Goal: Information Seeking & Learning: Learn about a topic

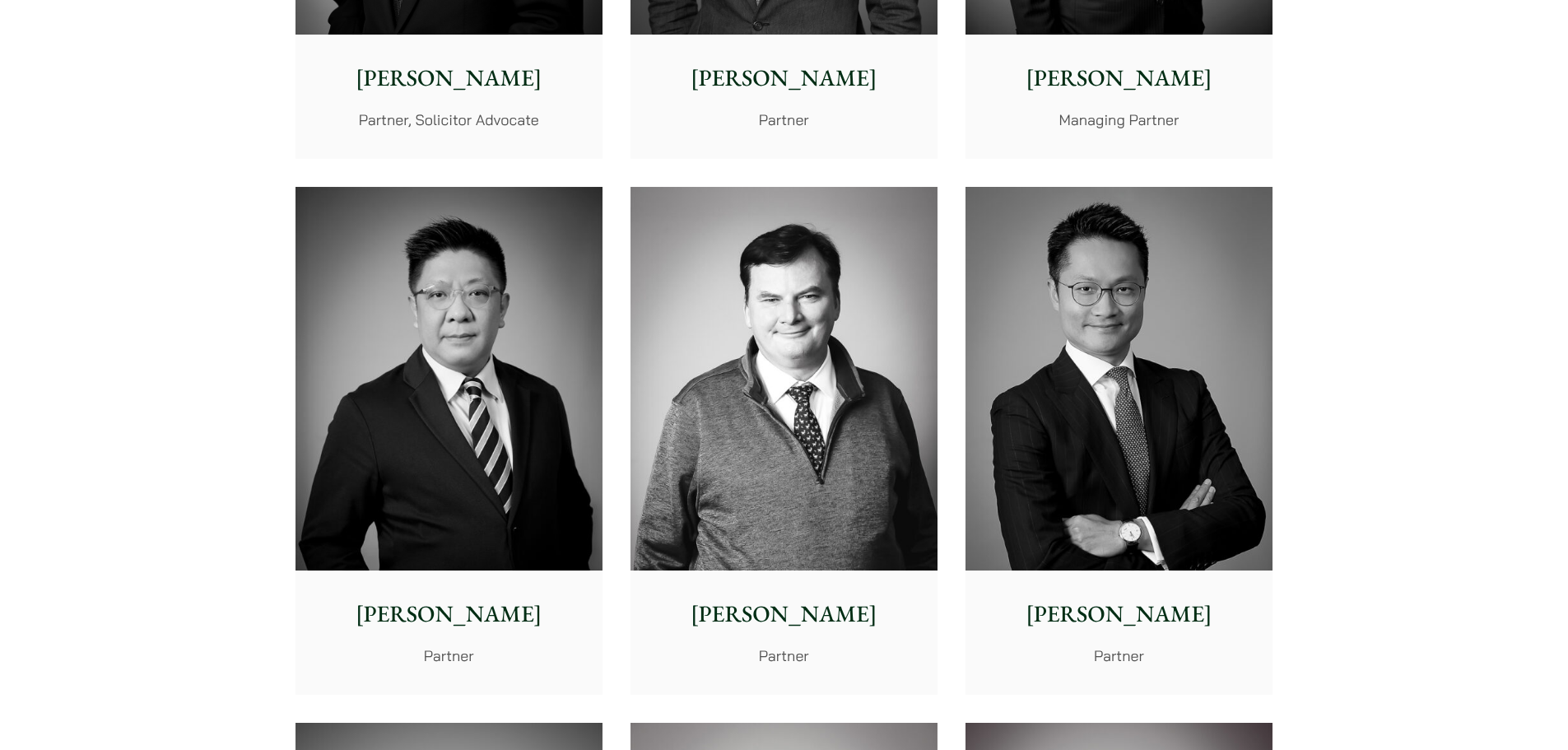
scroll to position [823, 0]
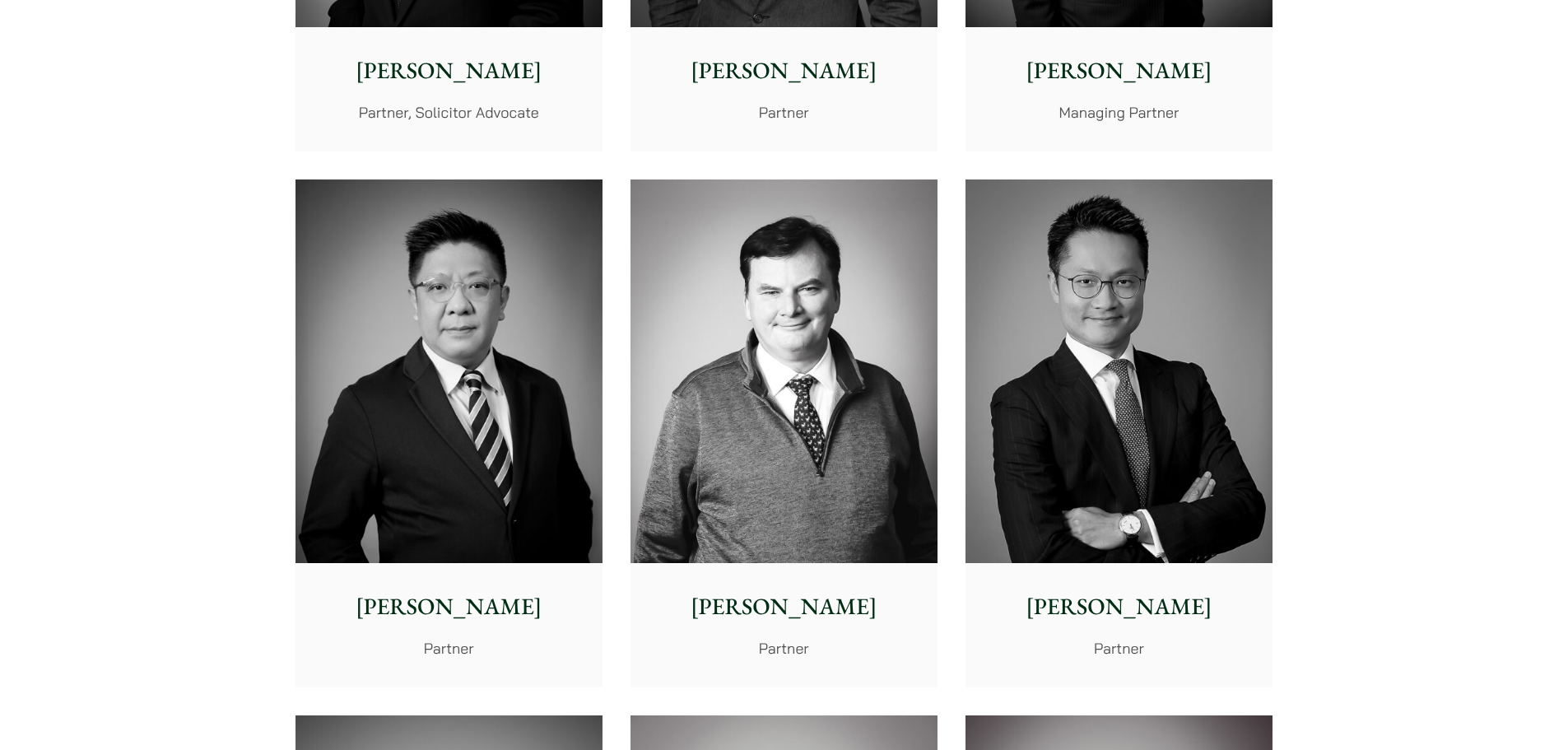
click at [822, 362] on img at bounding box center [784, 371] width 307 height 384
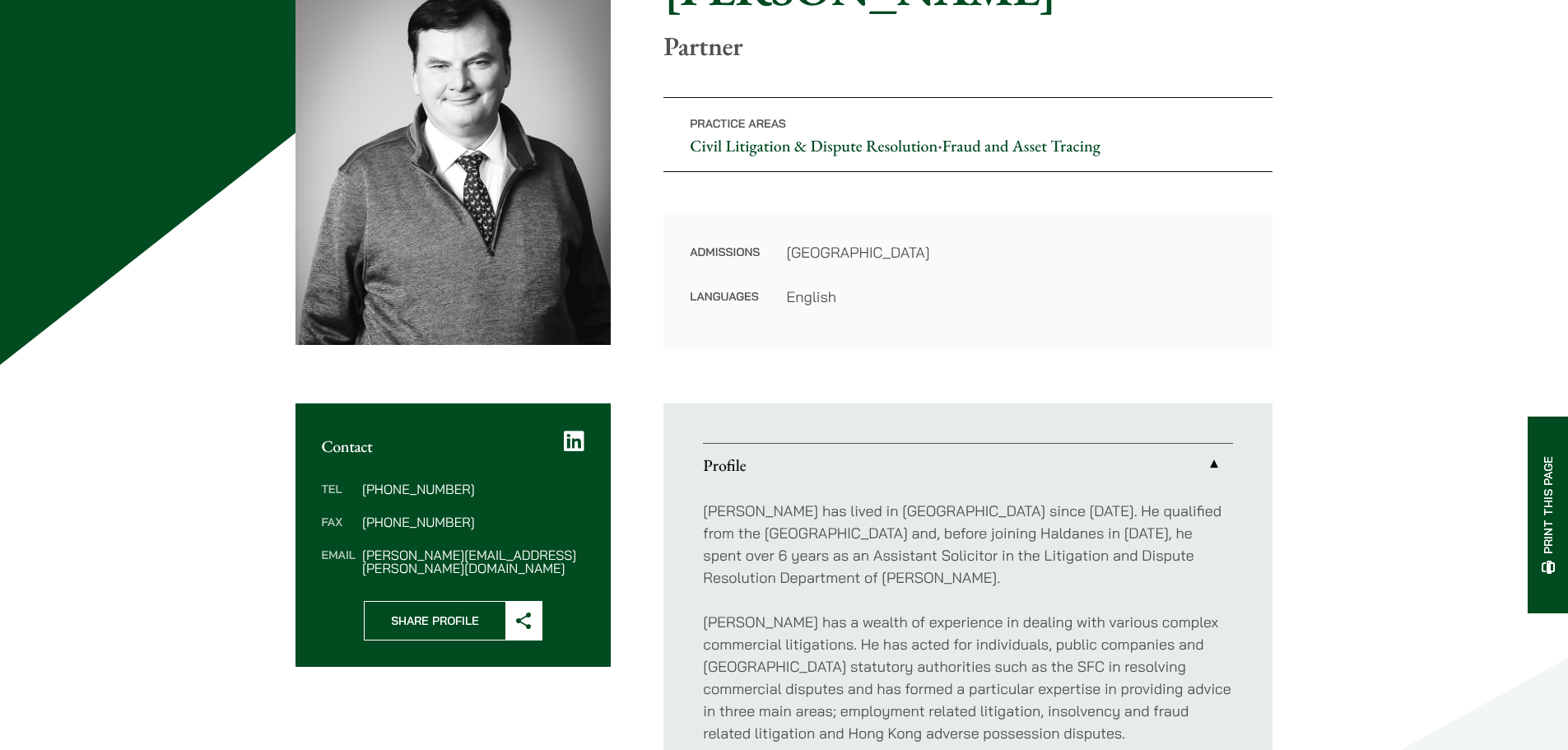
scroll to position [494, 0]
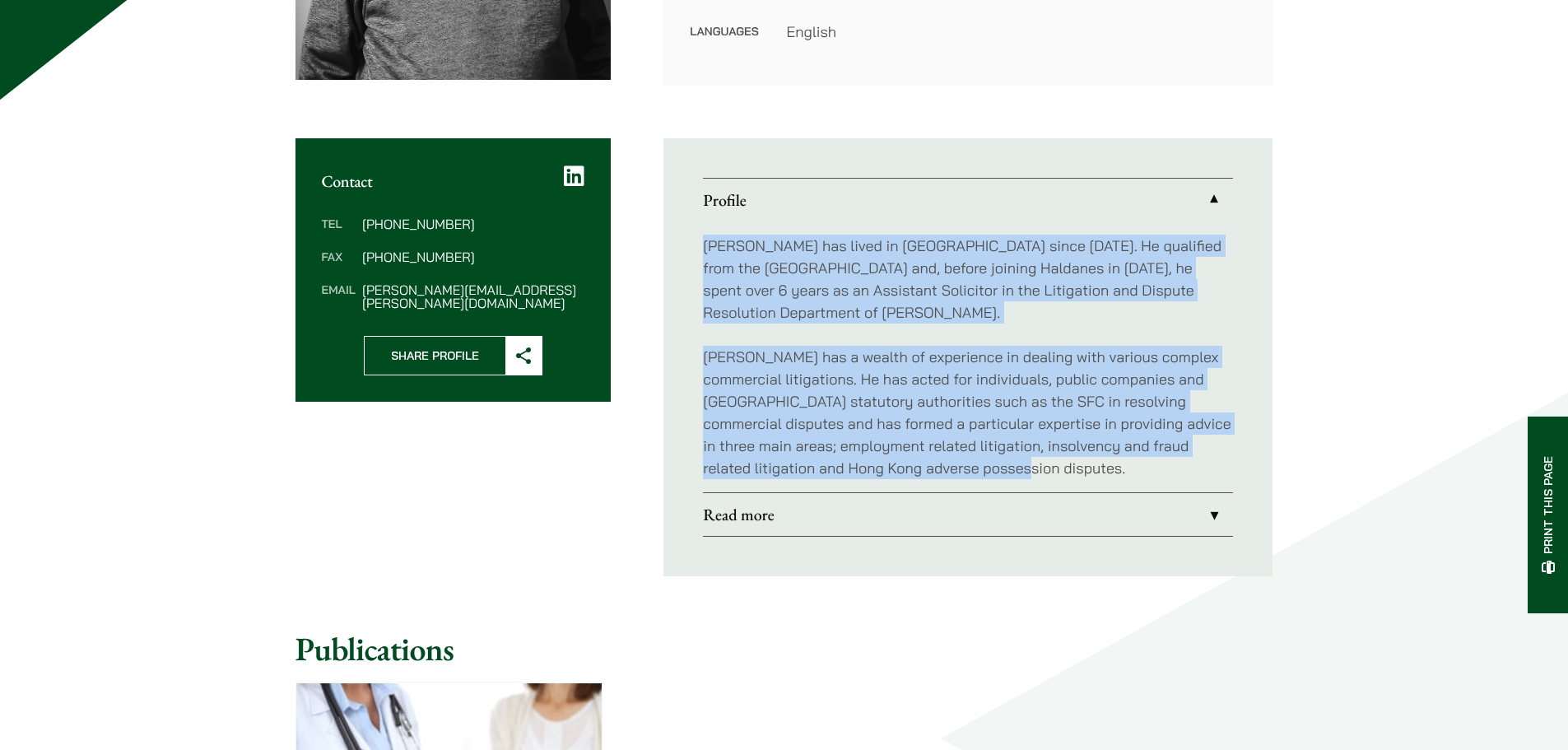
drag, startPoint x: 1012, startPoint y: 464, endPoint x: 692, endPoint y: 234, distance: 394.1
click at [692, 234] on ul "Profile Patrick has lived in Hong Kong since 1972. He qualified from the Univer…" at bounding box center [967, 357] width 609 height 438
click at [1207, 512] on link "Read more" at bounding box center [967, 514] width 530 height 42
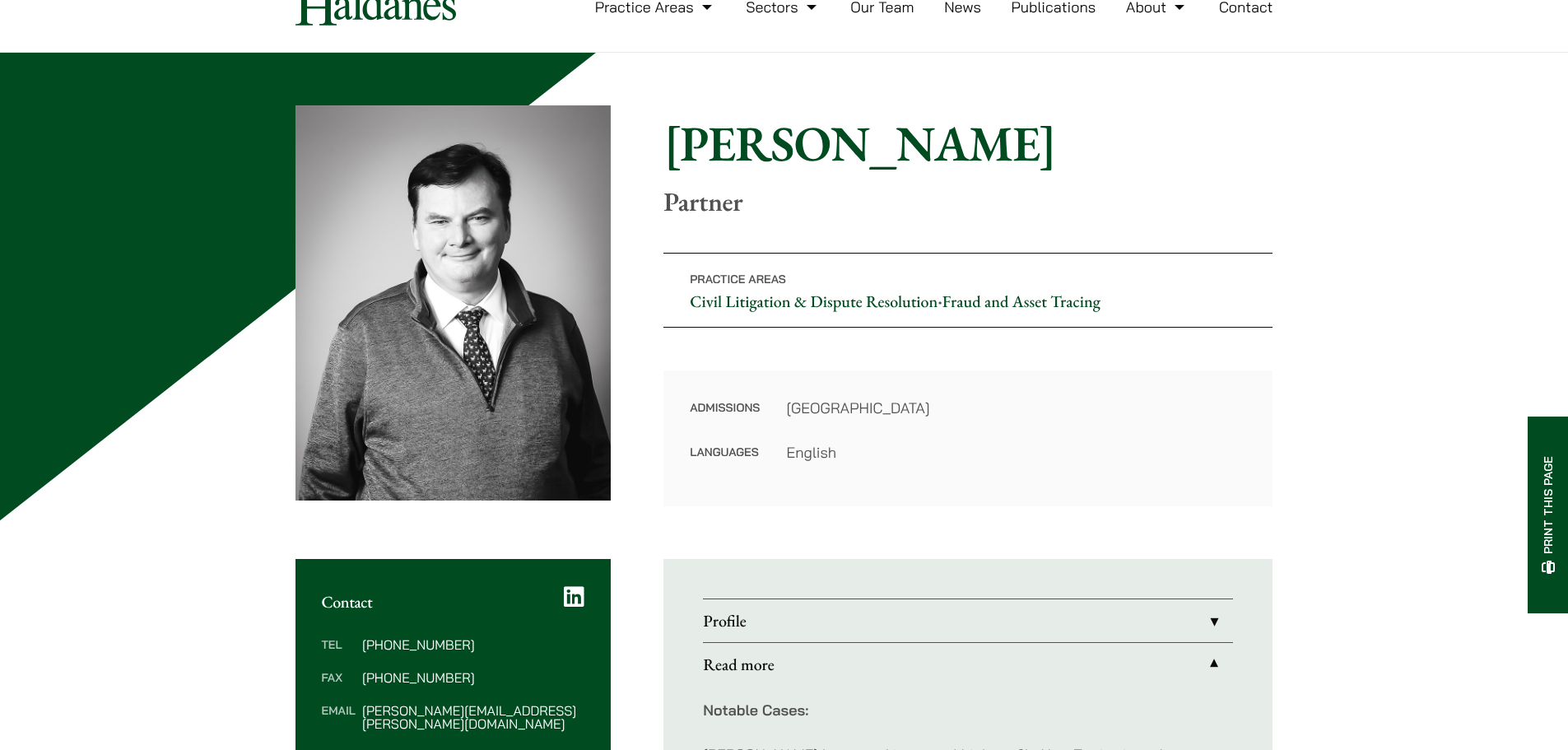
scroll to position [165, 0]
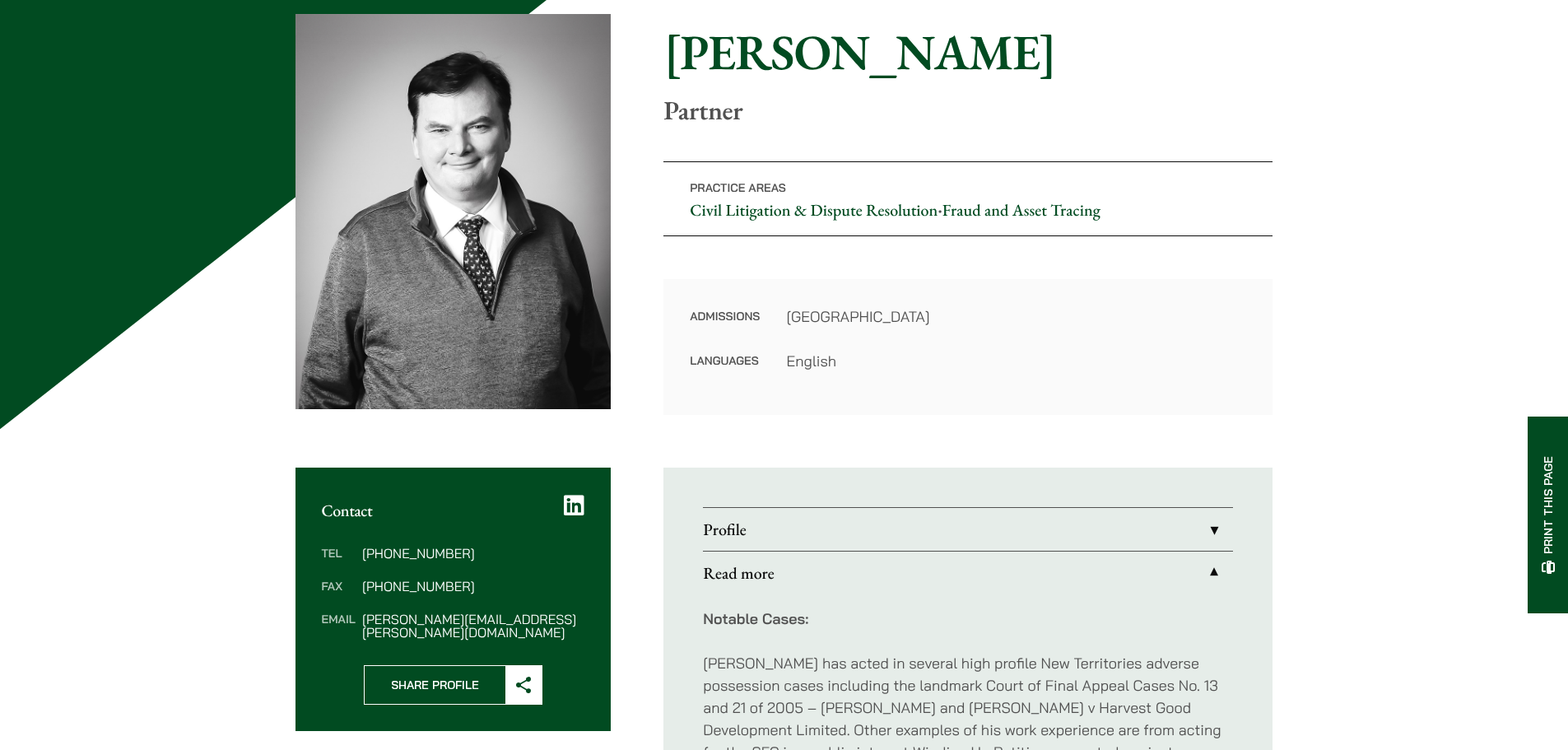
click at [1193, 520] on link "Profile" at bounding box center [967, 528] width 530 height 42
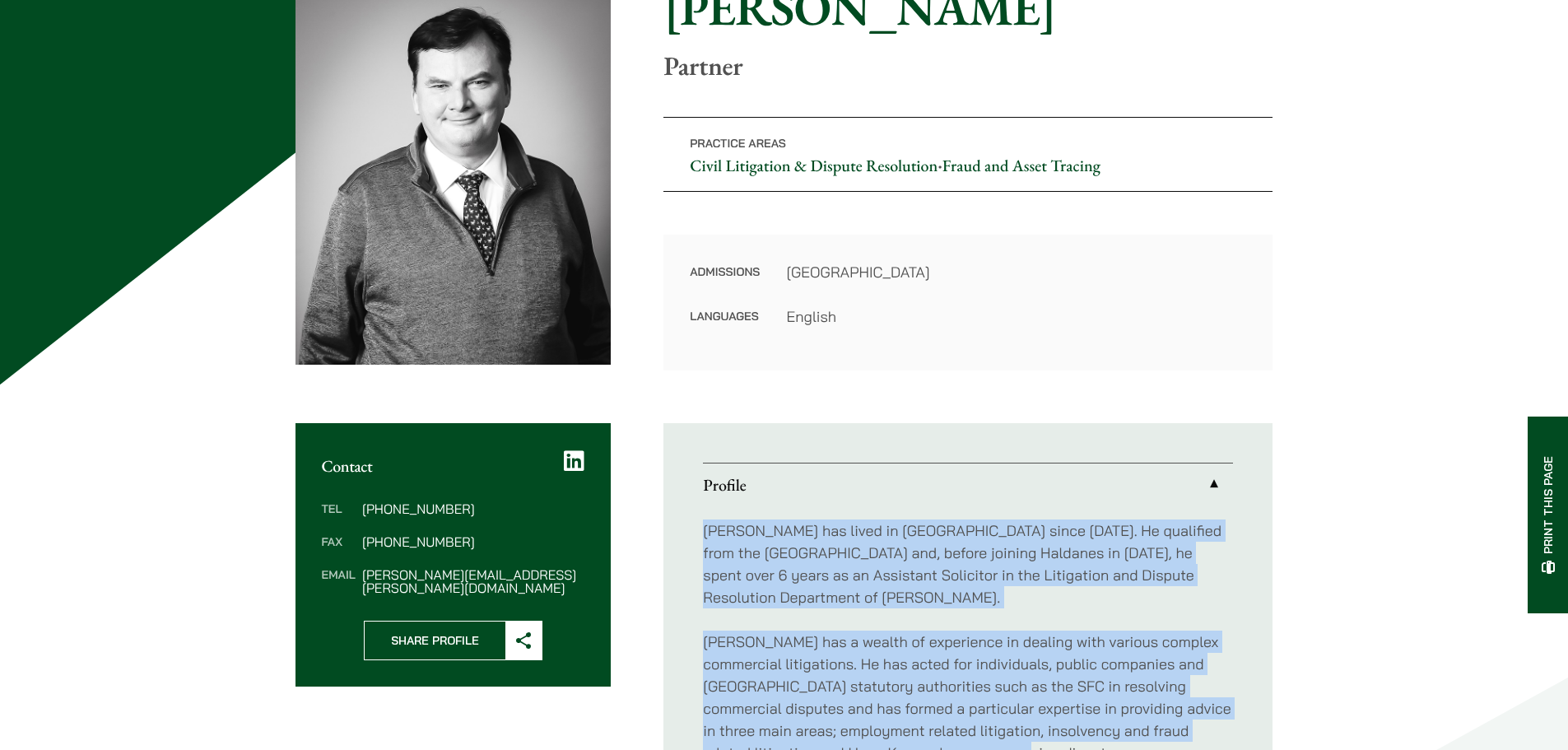
scroll to position [412, 0]
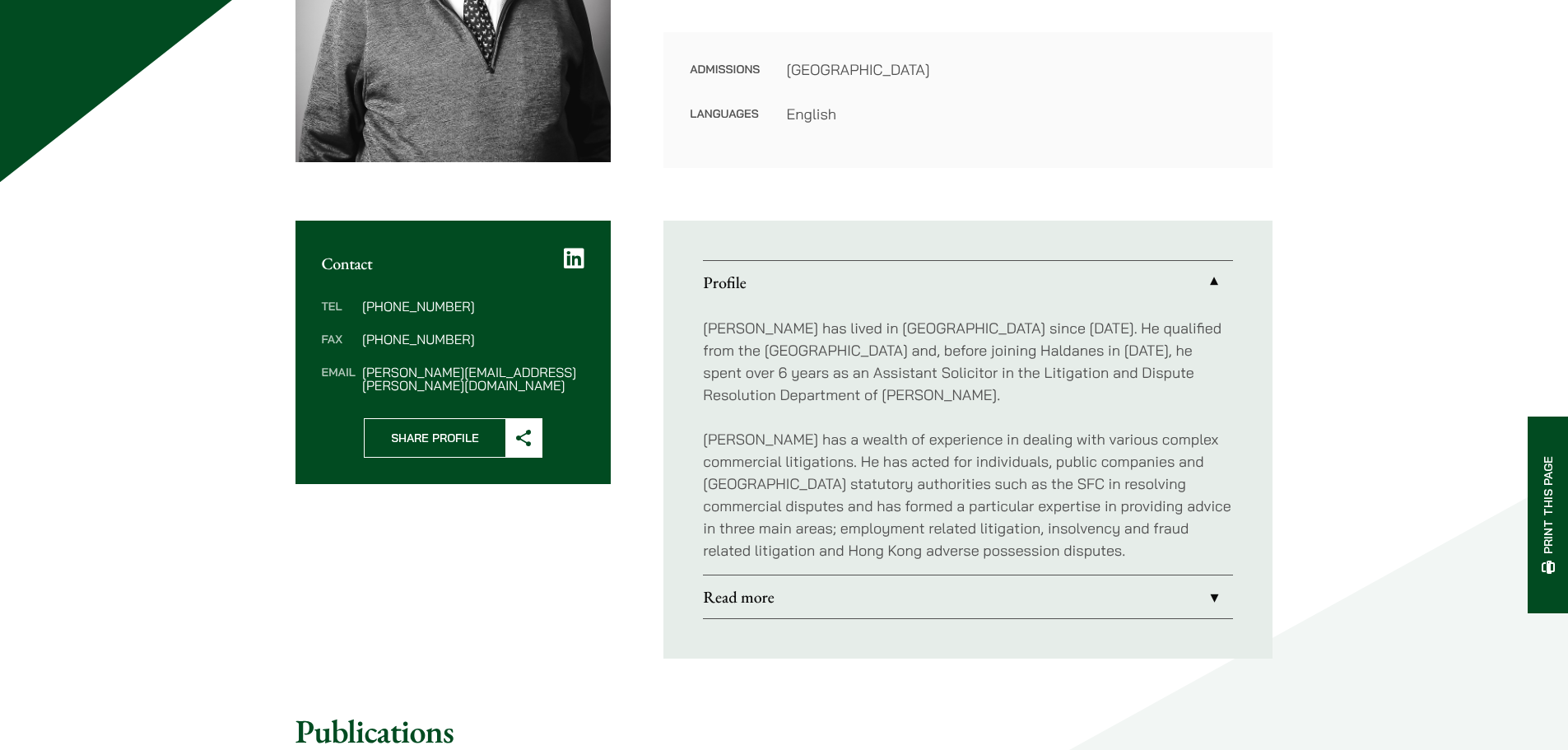
click at [252, 506] on div "Home » Lawyers » Patrick Rattigan Patrick Rattigan Partner Practice Areas Civil…" at bounding box center [784, 440] width 1568 height 1452
click at [528, 430] on icon at bounding box center [523, 438] width 17 height 17
click at [512, 548] on div "Contact Tel (852) 2230 2881 Fax (852) 2845 1637 Email patrick.rattigan@haldanes…" at bounding box center [784, 439] width 977 height 438
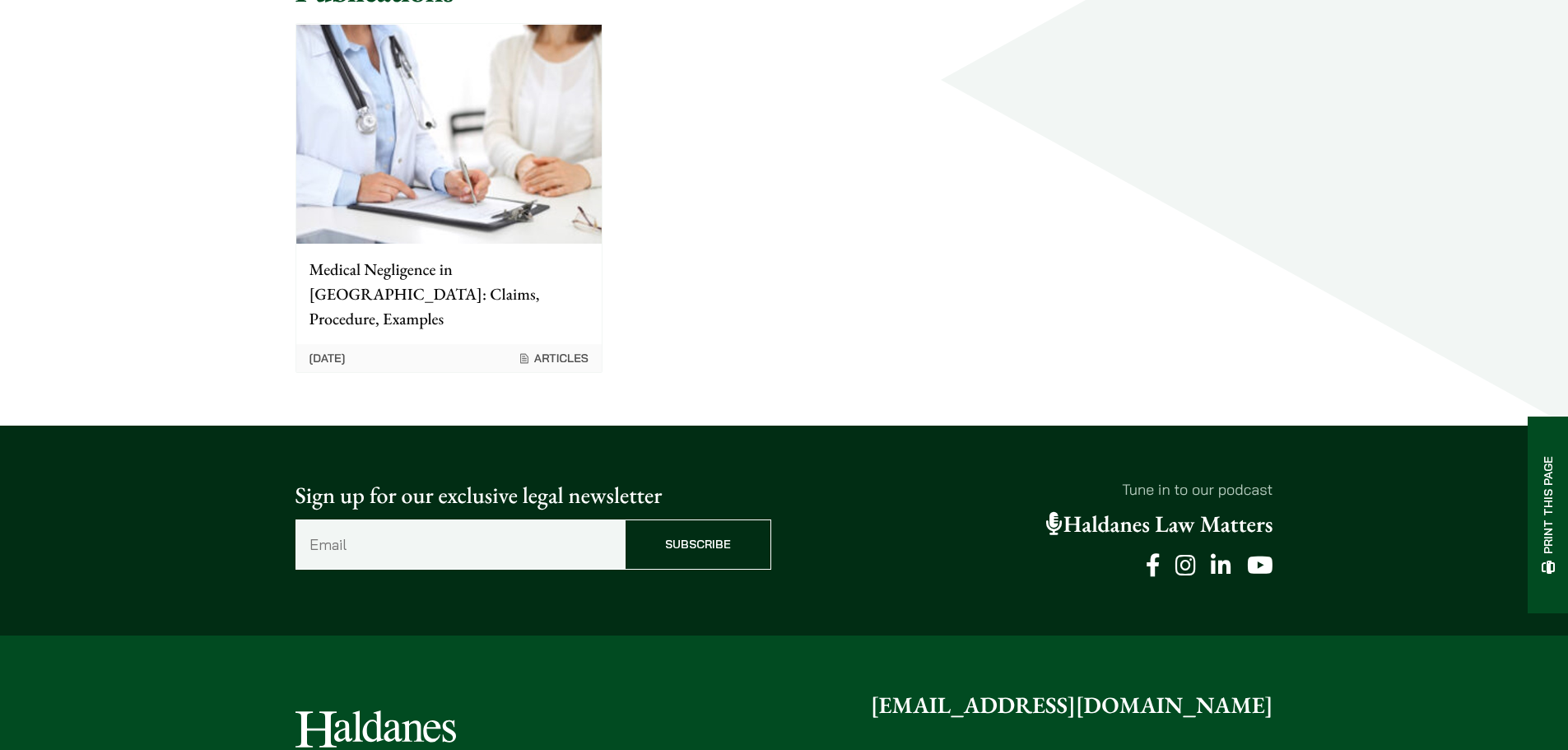
scroll to position [1377, 0]
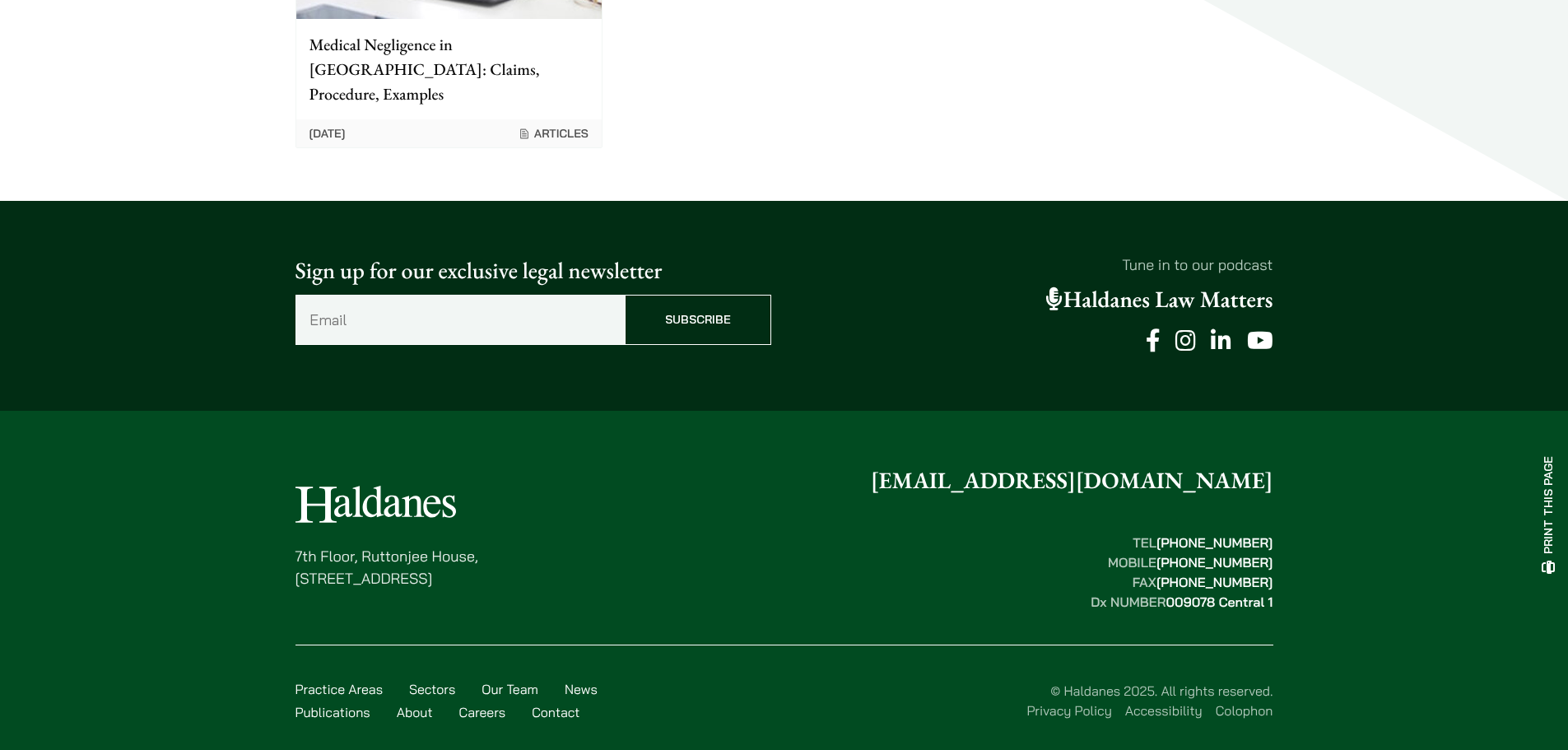
click at [434, 681] on link "Sectors" at bounding box center [432, 689] width 46 height 17
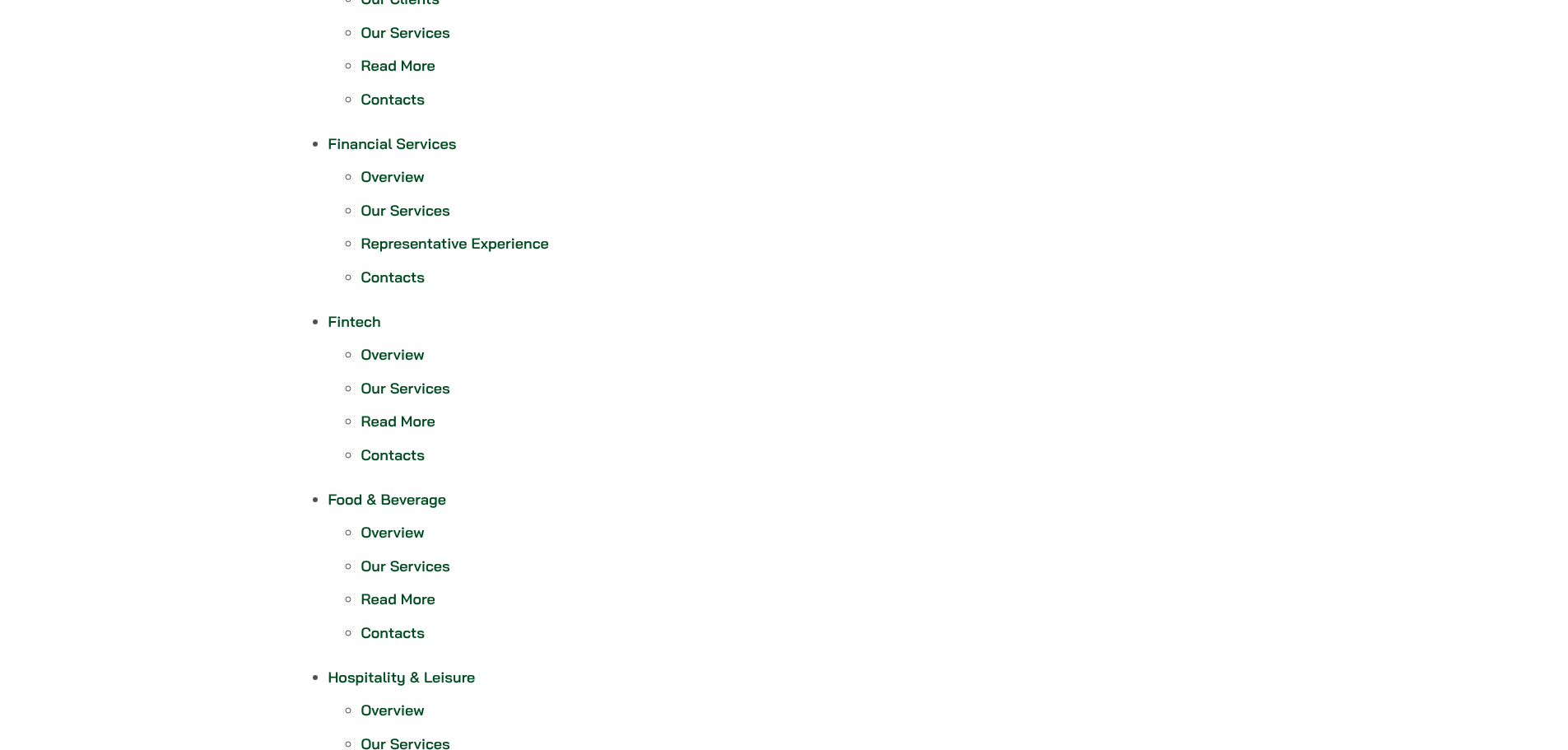
scroll to position [741, 0]
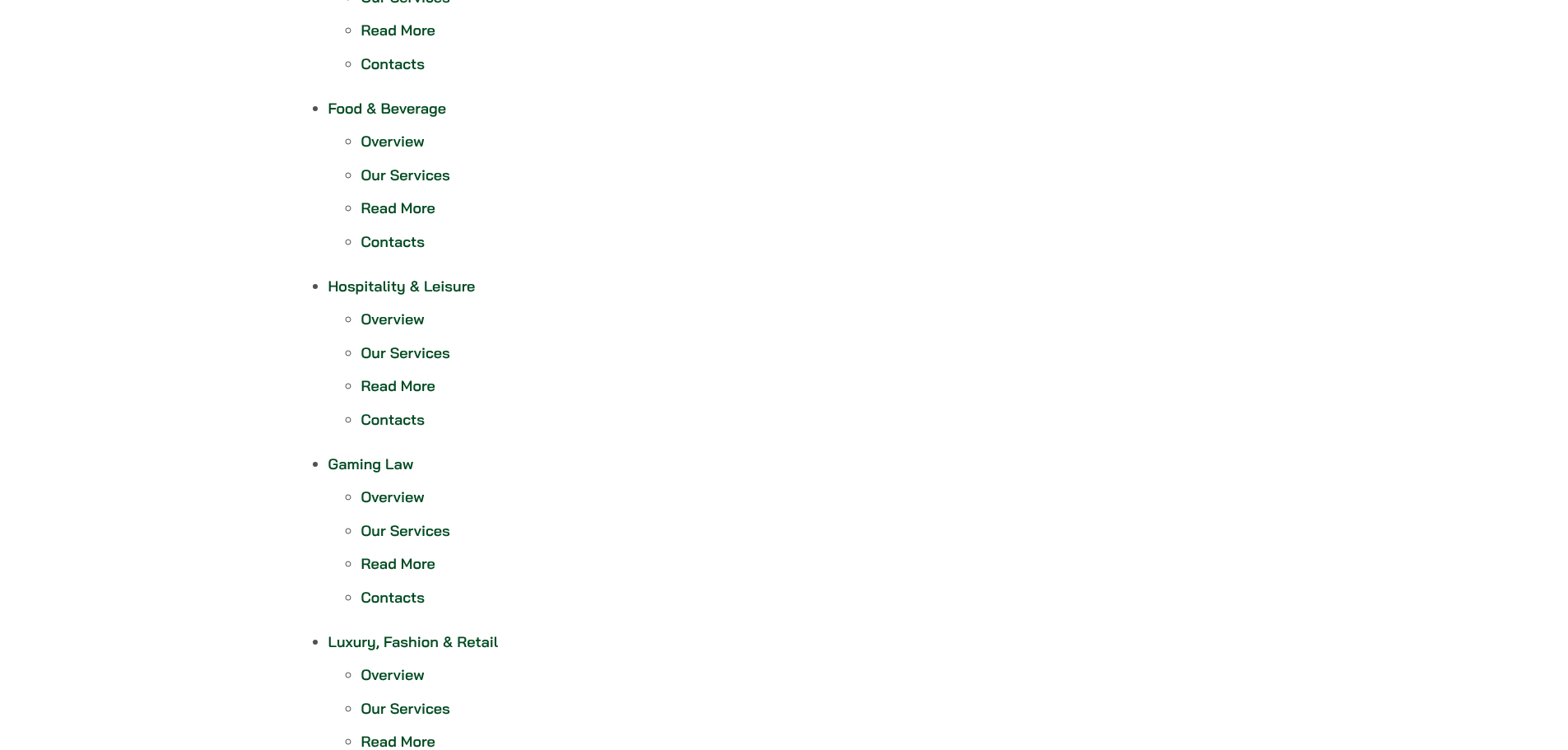
click at [399, 279] on link "Hospitality & Leisure" at bounding box center [402, 286] width 147 height 19
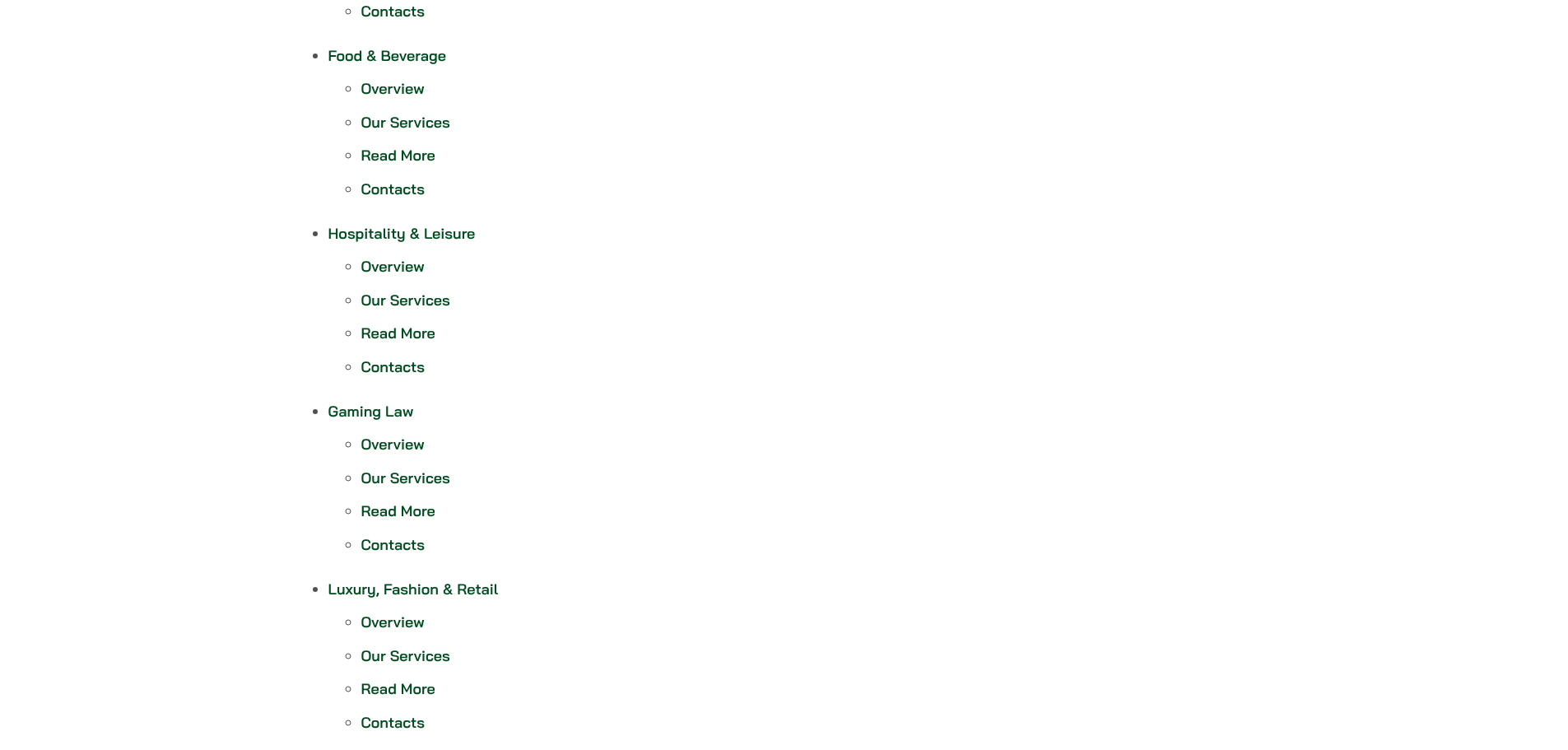
scroll to position [823, 0]
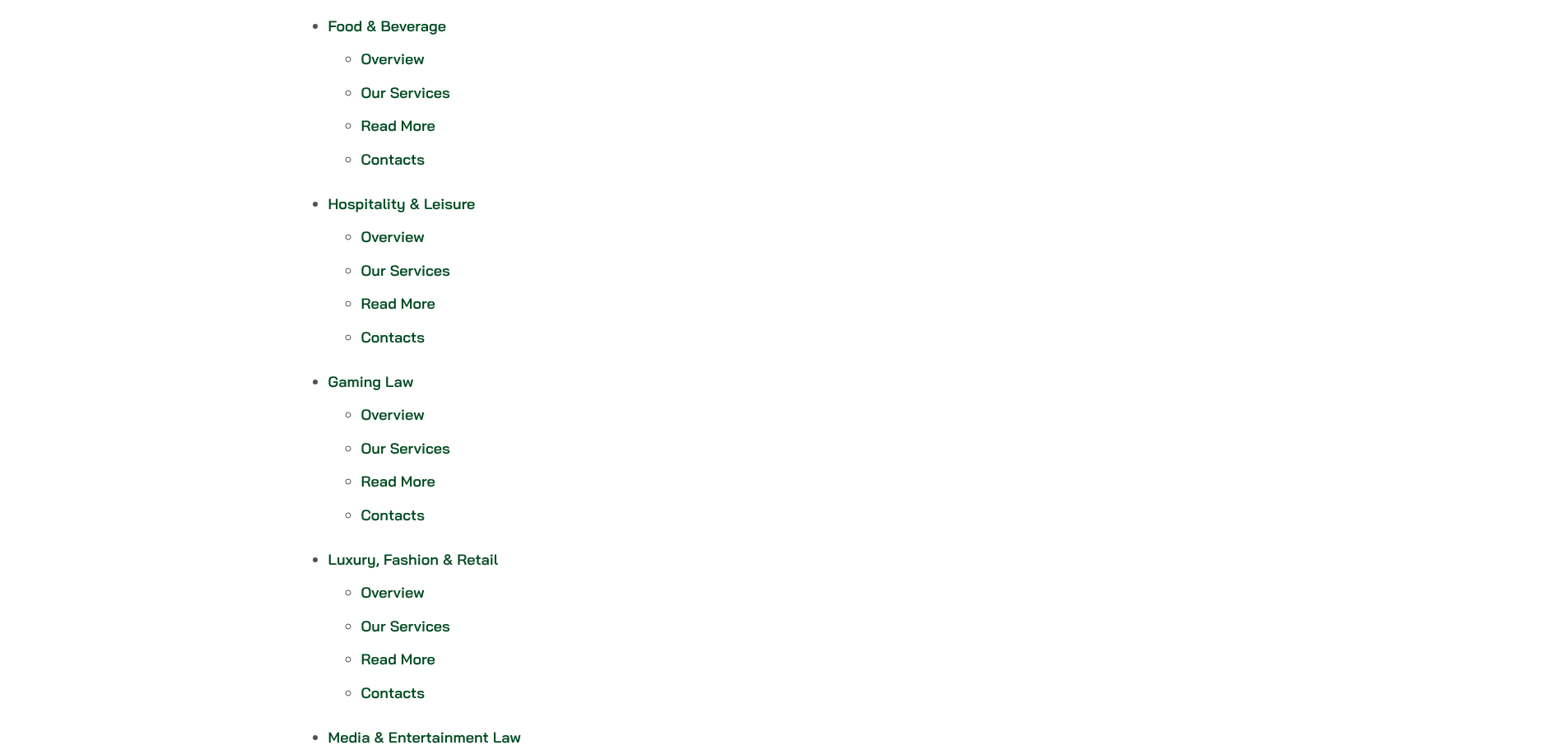
click at [387, 378] on link "Gaming Law" at bounding box center [371, 381] width 86 height 19
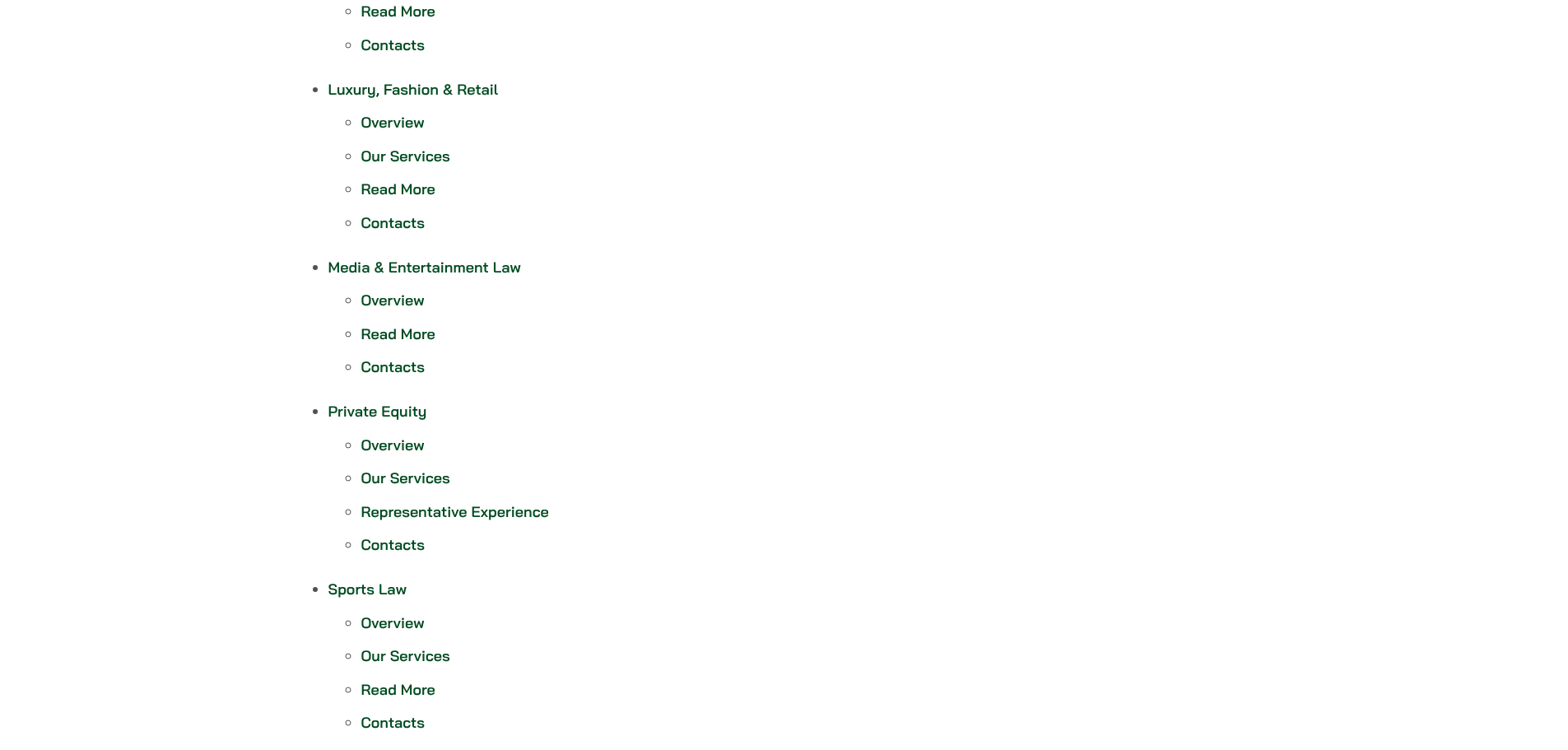
scroll to position [1317, 0]
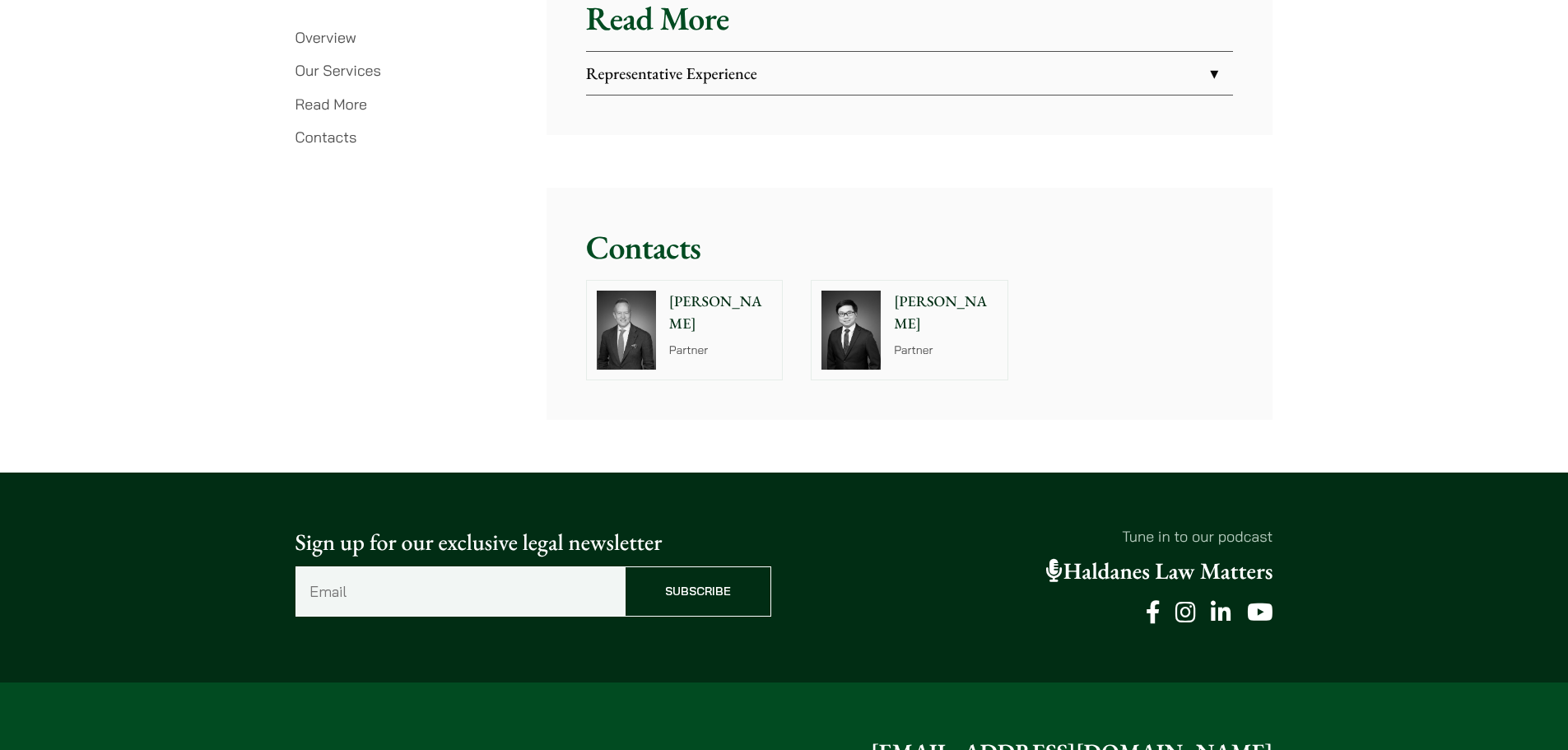
scroll to position [2963, 0]
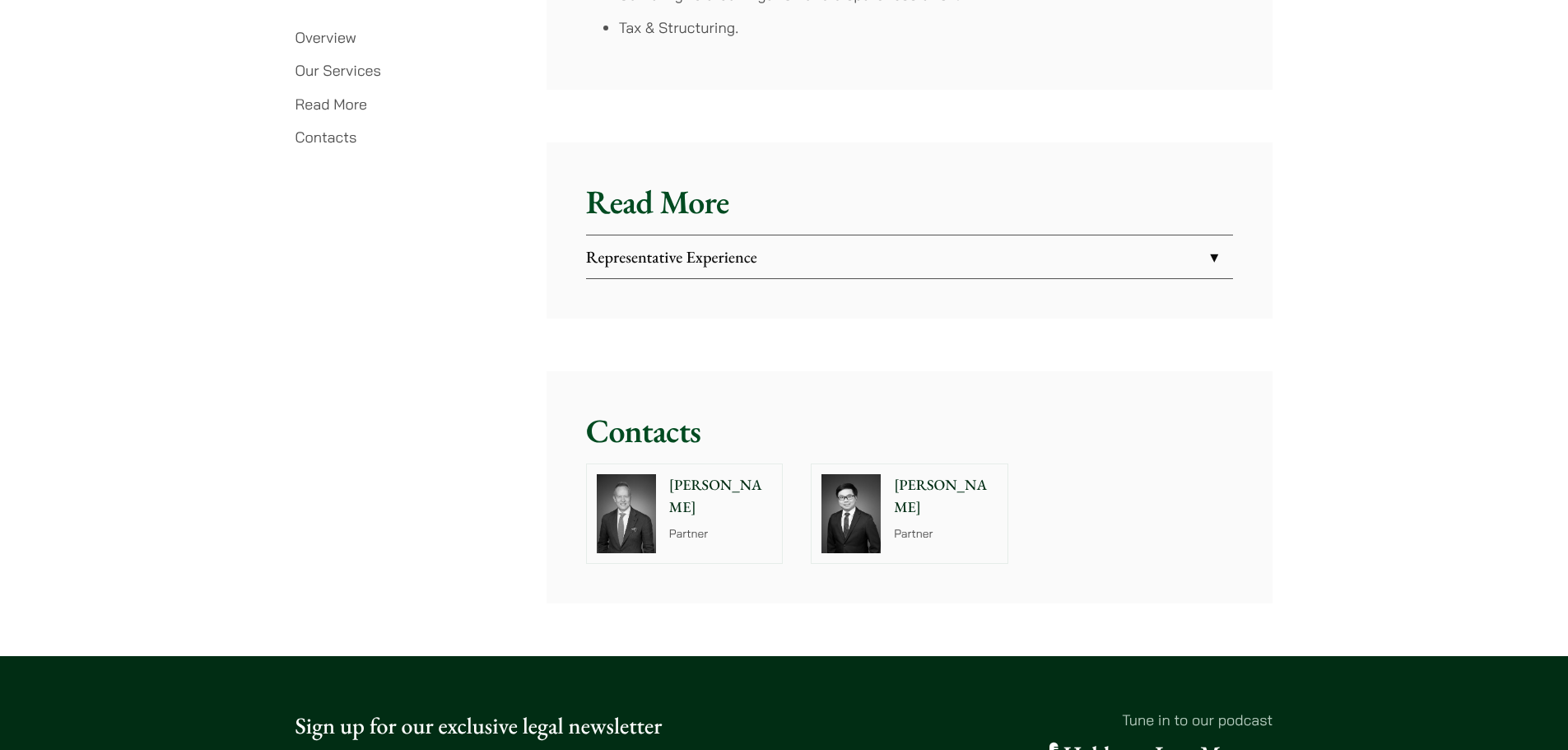
scroll to position [3045, 0]
